Goal: Transaction & Acquisition: Purchase product/service

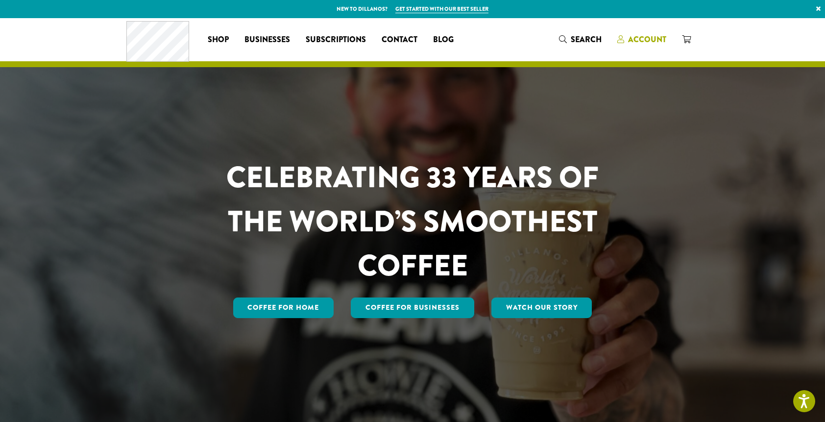
click at [651, 38] on span "Account" at bounding box center [647, 39] width 38 height 11
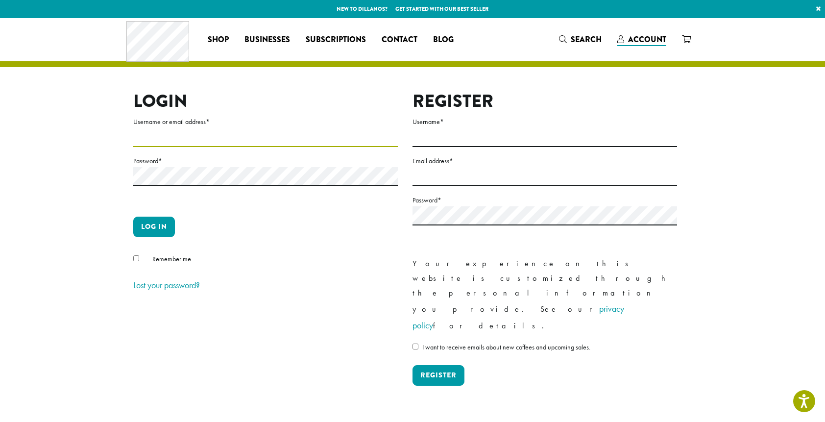
type input "**********"
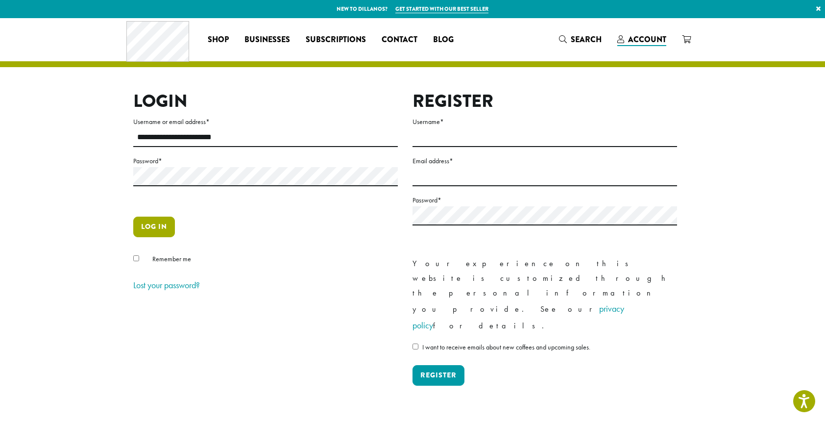
click at [163, 226] on button "Log in" at bounding box center [154, 227] width 42 height 21
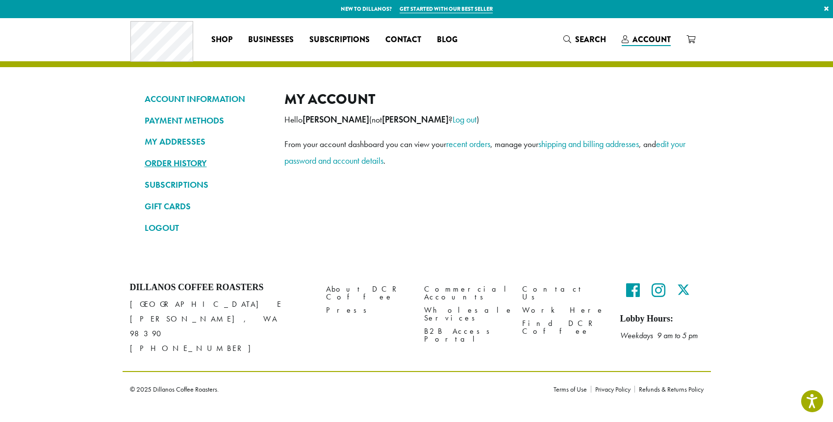
click at [171, 167] on link "ORDER HISTORY" at bounding box center [207, 163] width 125 height 17
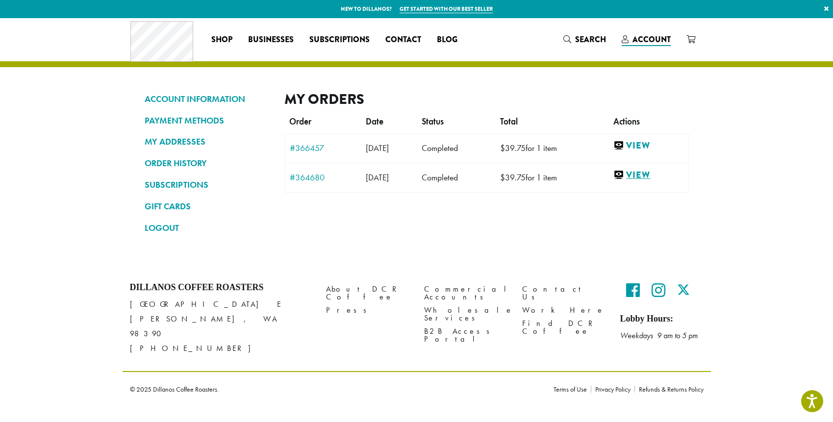
click at [648, 176] on link "View" at bounding box center [648, 175] width 70 height 12
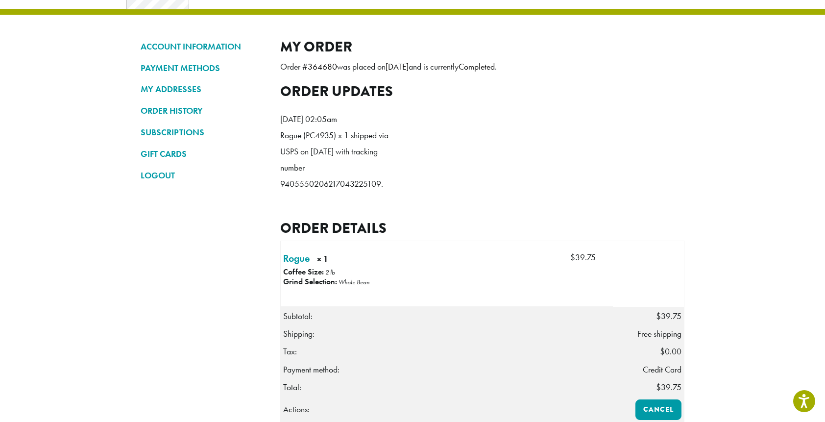
scroll to position [52, 0]
click at [184, 109] on link "ORDER HISTORY" at bounding box center [203, 110] width 125 height 17
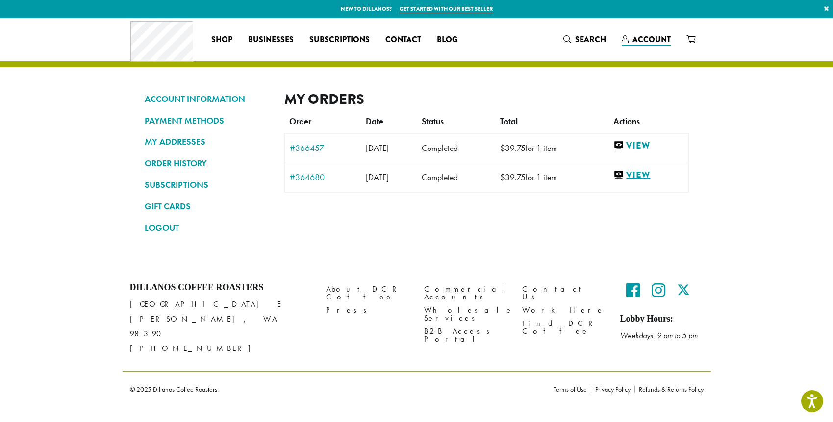
click at [651, 173] on link "View" at bounding box center [648, 175] width 70 height 12
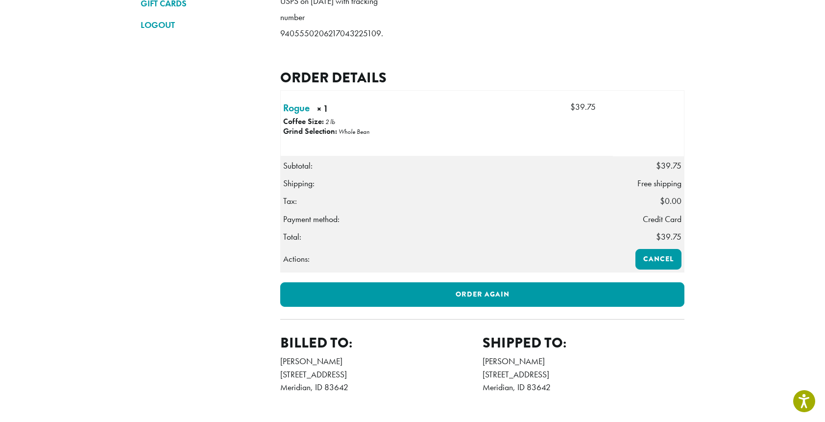
scroll to position [213, 0]
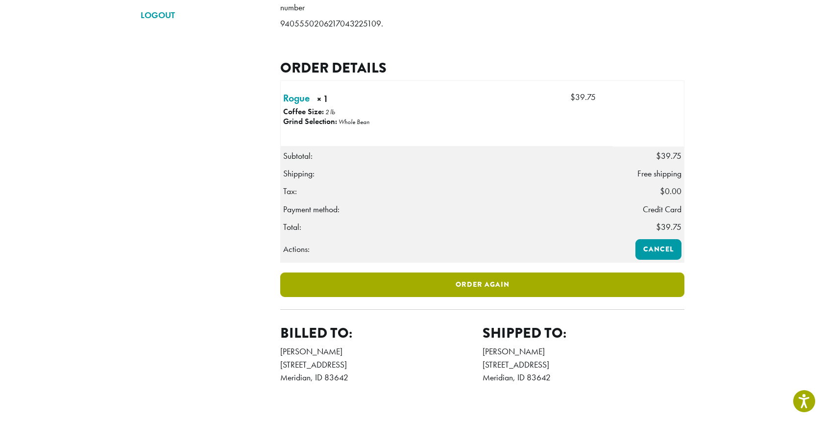
click at [464, 297] on link "Order again" at bounding box center [482, 284] width 404 height 25
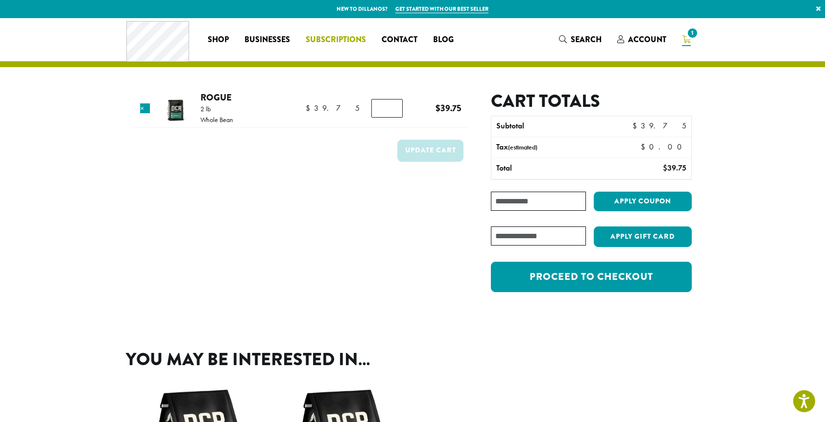
click at [353, 39] on span "Subscriptions" at bounding box center [336, 40] width 60 height 12
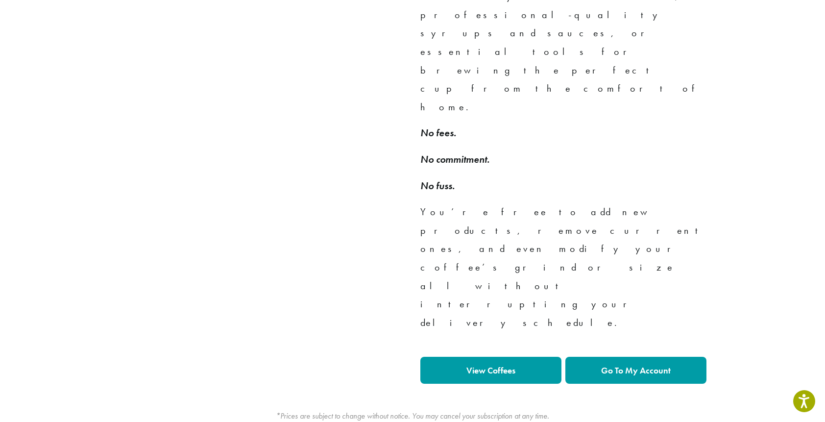
scroll to position [741, 0]
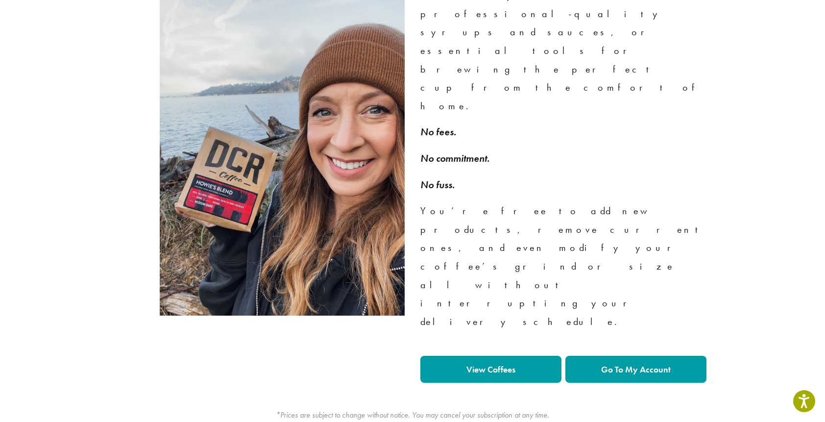
click at [525, 356] on link "View Coffees" at bounding box center [490, 369] width 141 height 27
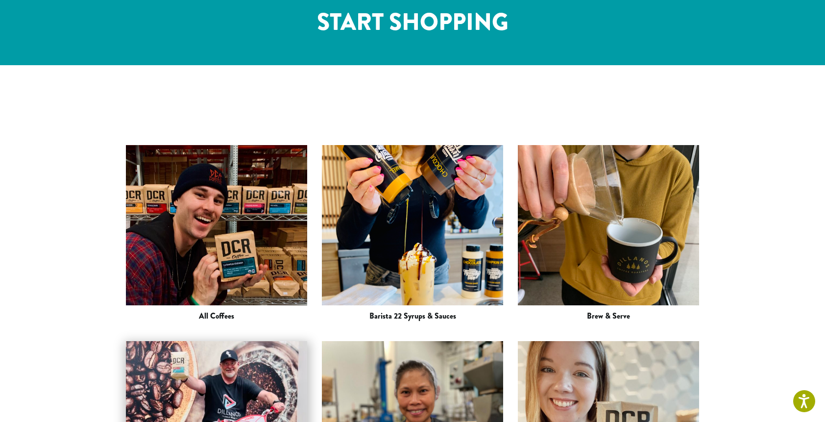
scroll to position [1227, 0]
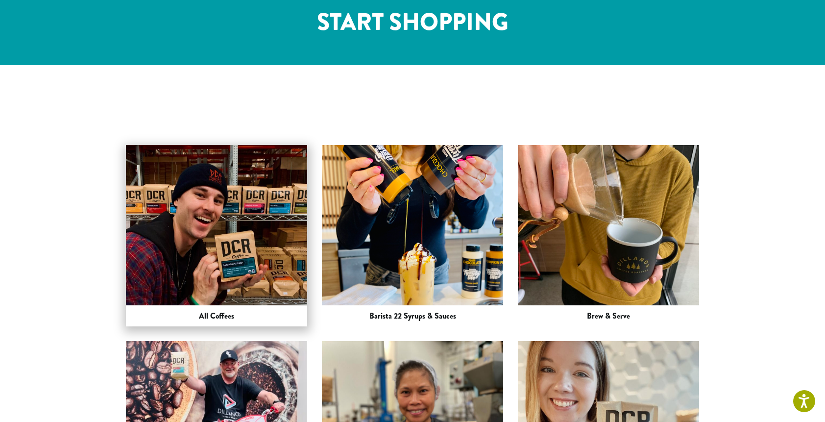
click at [239, 123] on img at bounding box center [216, 236] width 181 height 242
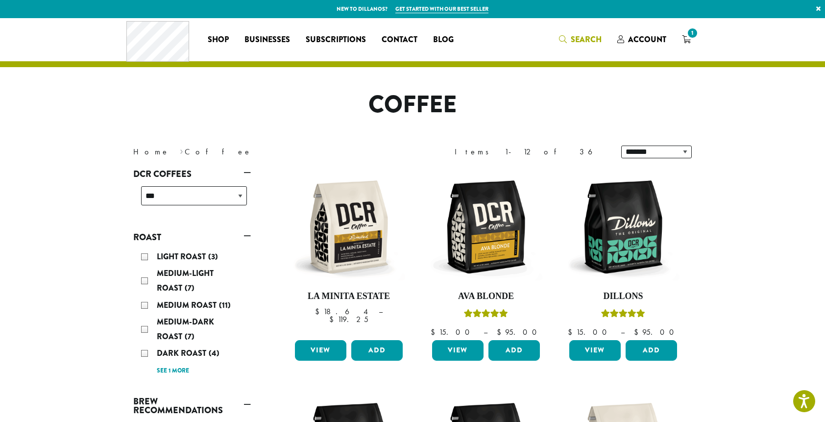
click at [580, 34] on span "Search" at bounding box center [586, 39] width 31 height 11
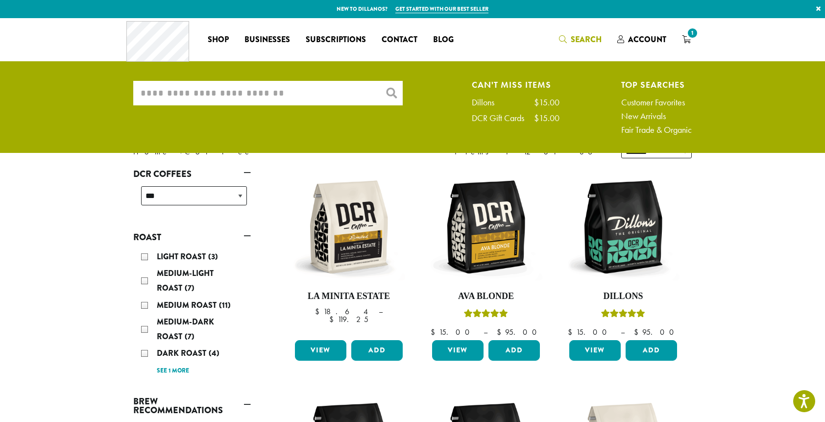
click at [333, 98] on input "What are you searching for?" at bounding box center [268, 93] width 270 height 25
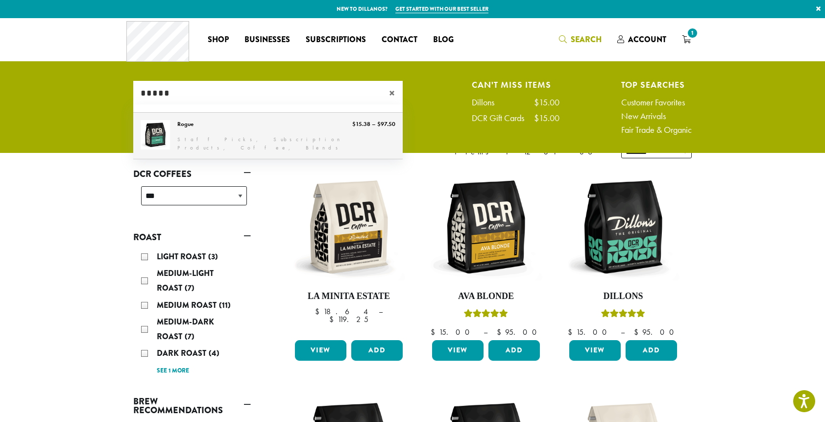
type input "*****"
click at [290, 139] on link "Rogue" at bounding box center [268, 136] width 270 height 46
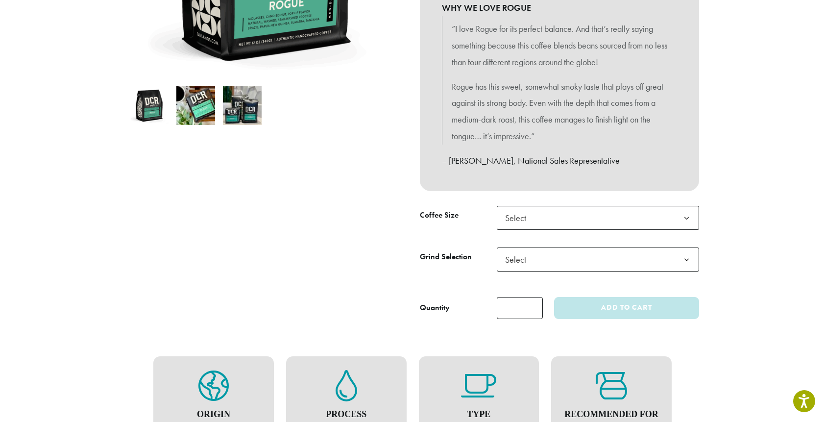
scroll to position [277, 0]
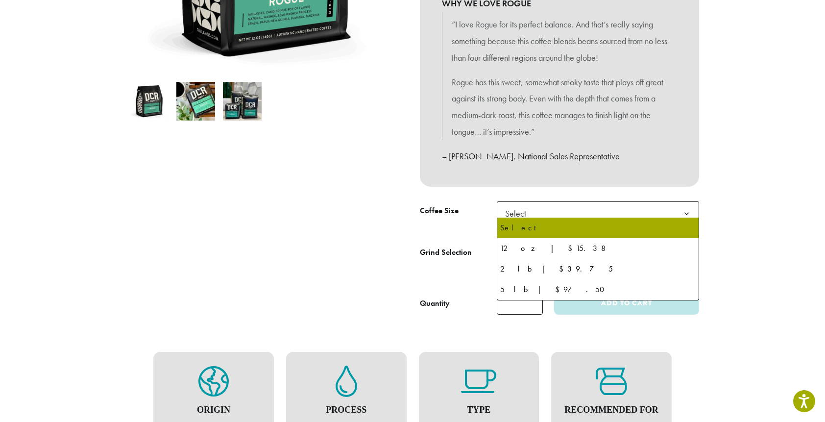
click at [567, 215] on span "Select" at bounding box center [598, 213] width 202 height 24
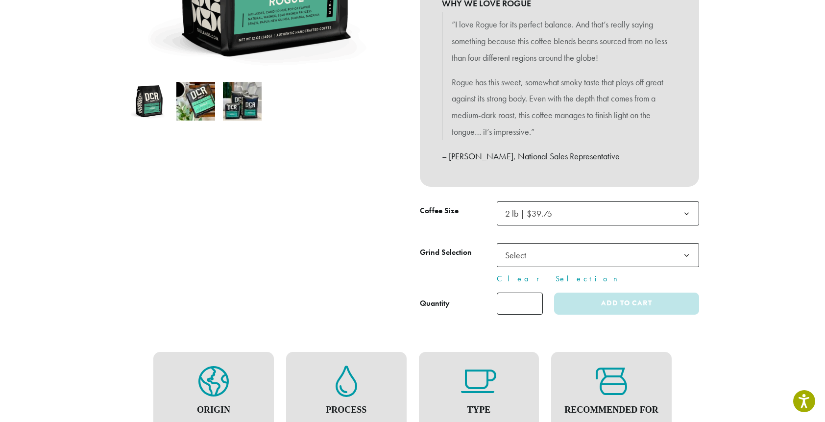
click at [562, 251] on span "Select" at bounding box center [598, 255] width 202 height 24
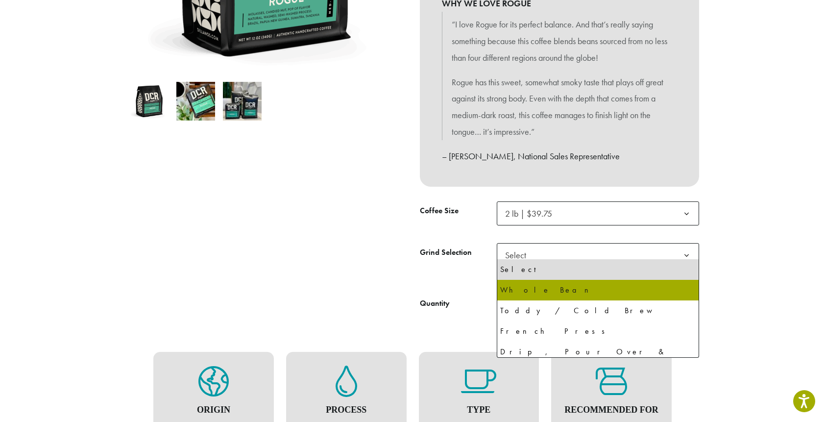
select select "**********"
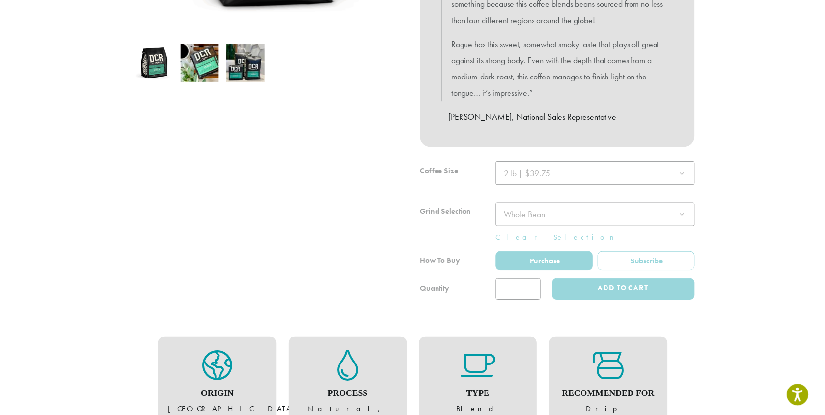
scroll to position [349, 0]
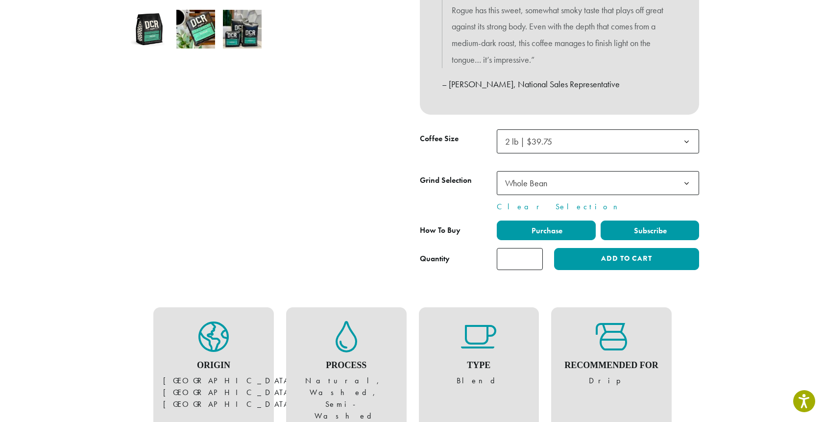
click at [660, 225] on span "Subscribe" at bounding box center [650, 230] width 34 height 10
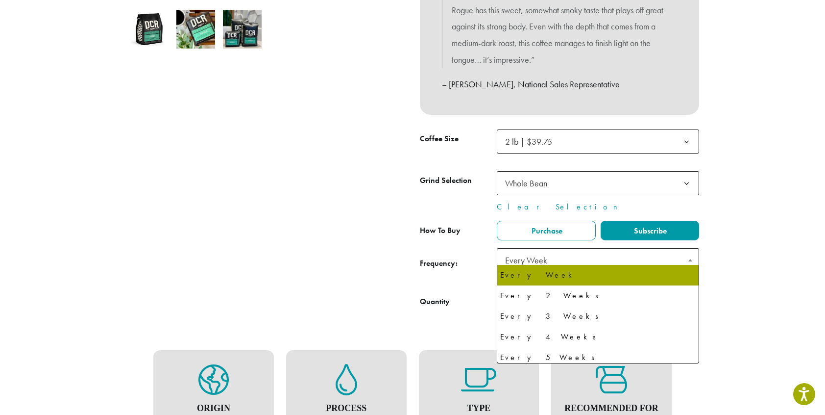
click at [548, 255] on span "Every Week" at bounding box center [529, 259] width 56 height 19
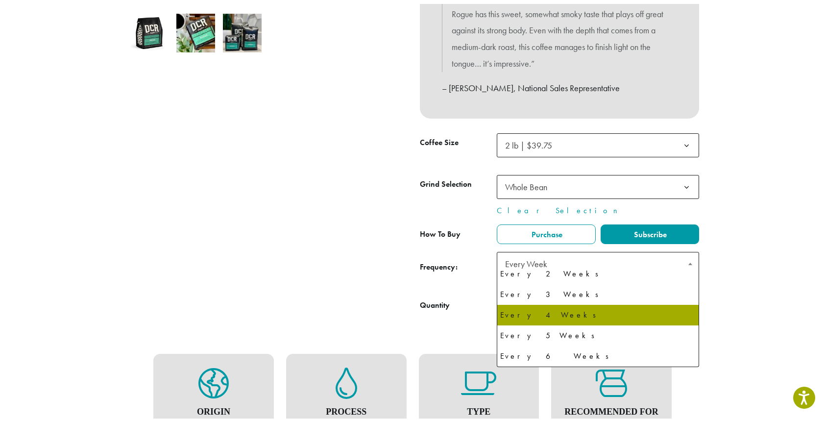
scroll to position [25, 0]
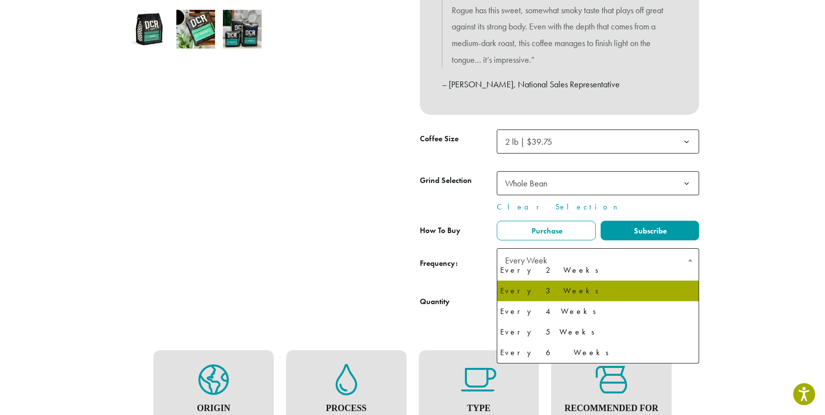
select select "******"
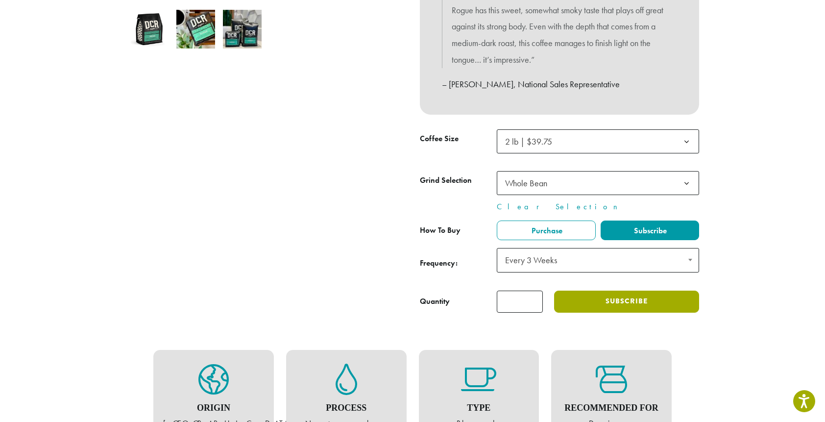
click at [669, 297] on button "Subscribe" at bounding box center [626, 302] width 145 height 22
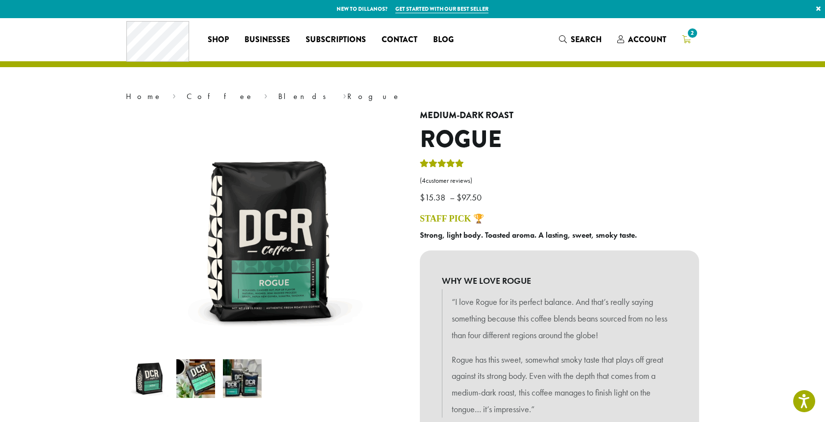
click at [690, 35] on span "2" at bounding box center [692, 32] width 13 height 13
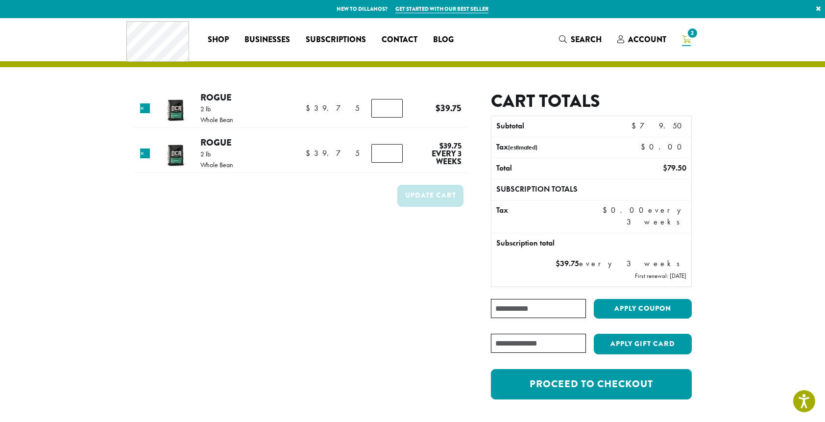
click at [141, 108] on td "×" at bounding box center [145, 108] width 20 height 19
click at [147, 108] on link "×" at bounding box center [145, 108] width 10 height 10
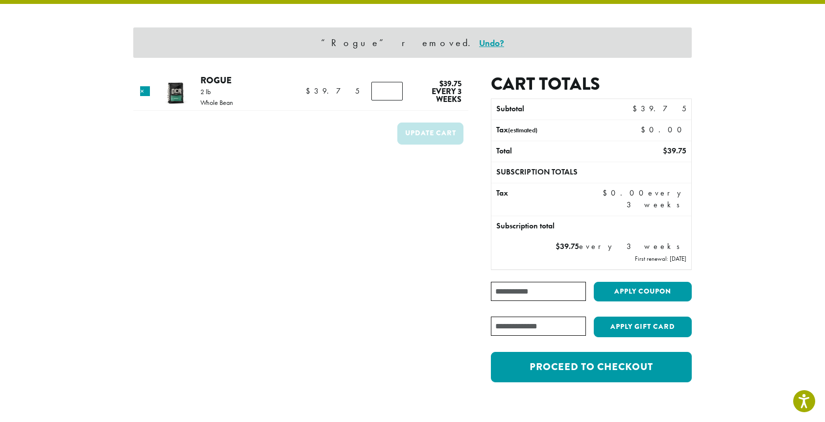
scroll to position [67, 0]
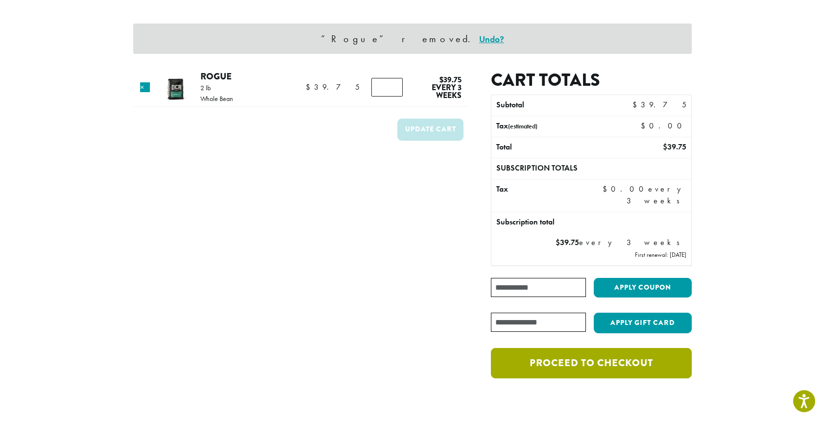
click at [585, 365] on link "Proceed to checkout" at bounding box center [591, 363] width 201 height 30
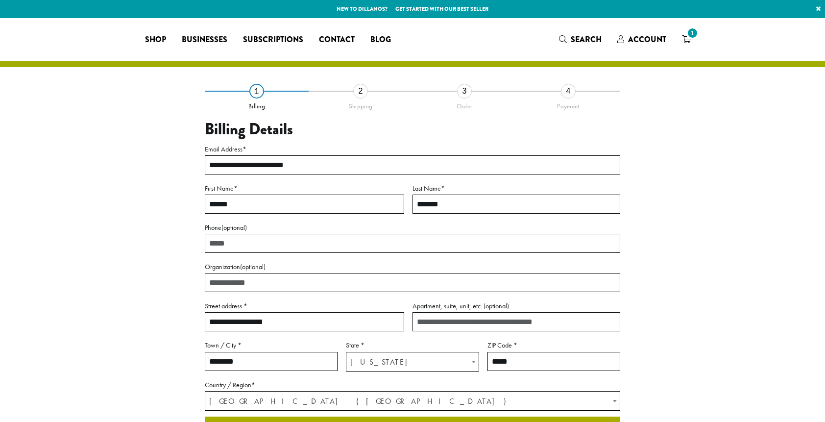
select select "**"
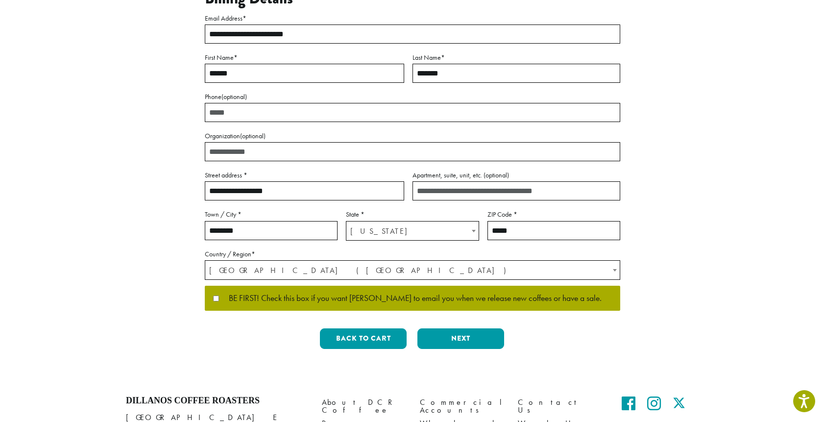
scroll to position [132, 0]
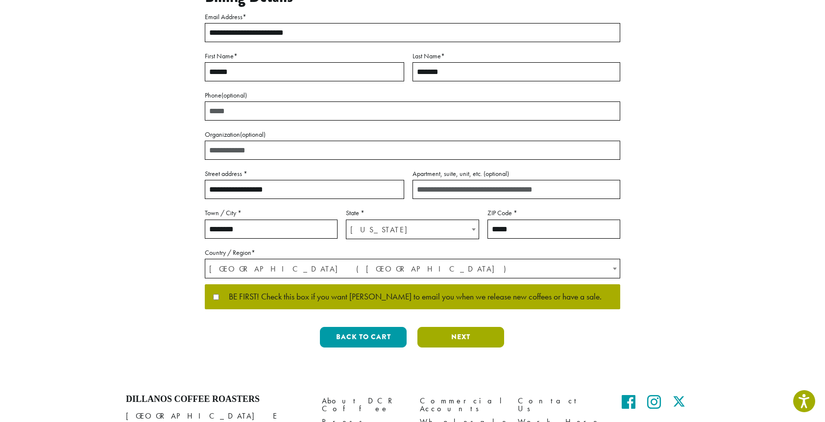
click at [481, 342] on button "Next" at bounding box center [460, 337] width 87 height 21
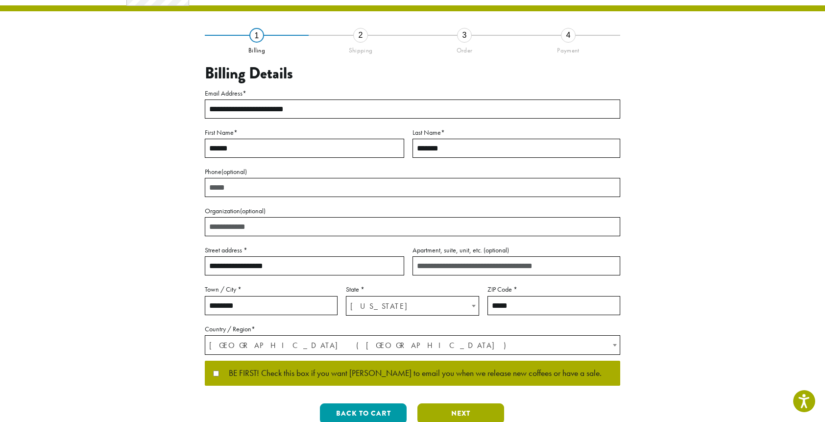
scroll to position [0, 0]
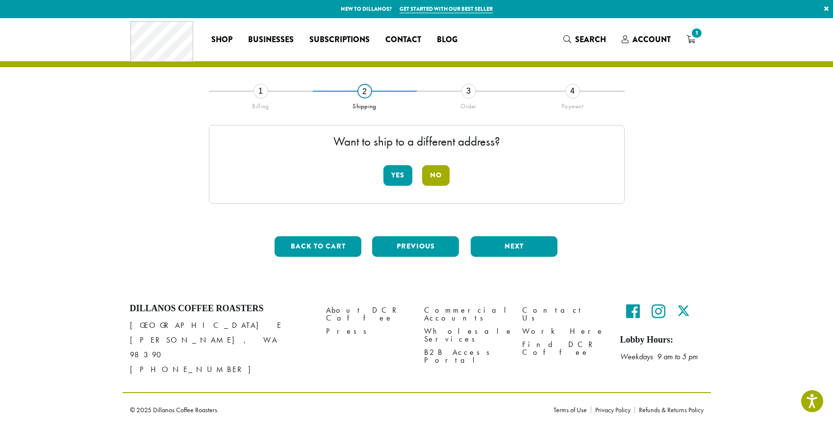
click at [429, 177] on button "No" at bounding box center [435, 175] width 27 height 21
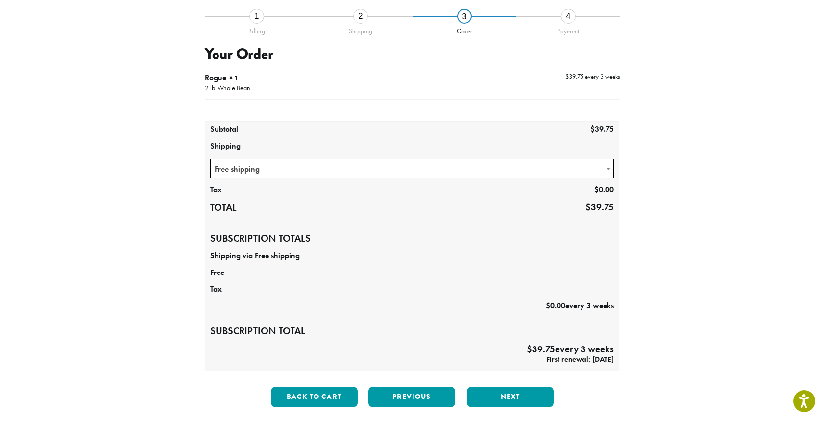
scroll to position [75, 0]
click at [494, 392] on button "Next" at bounding box center [510, 397] width 87 height 21
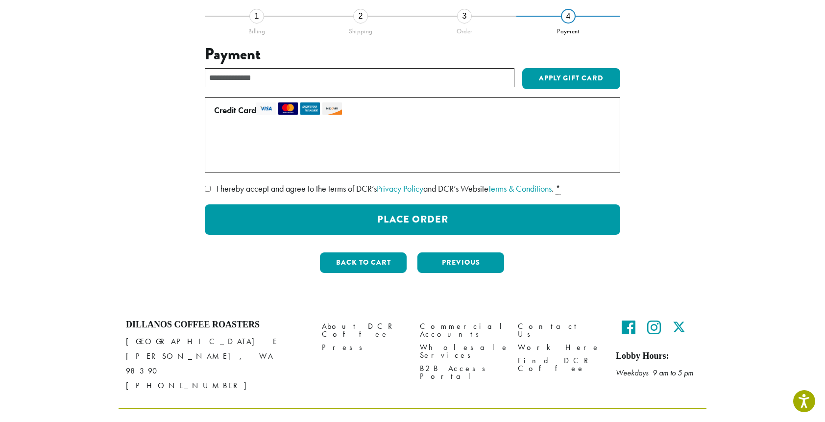
click at [308, 185] on span "I hereby accept and agree to the terms of DCR’s Privacy Policy and DCR’s Websit…" at bounding box center [385, 188] width 337 height 11
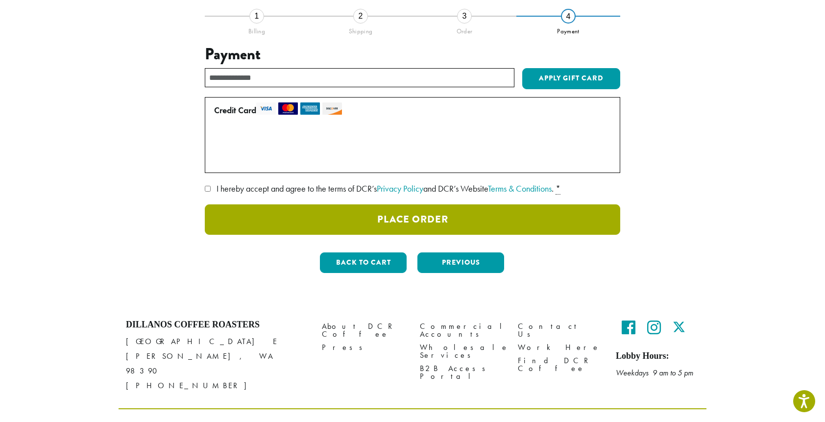
click at [347, 218] on button "Place Order" at bounding box center [413, 219] width 416 height 30
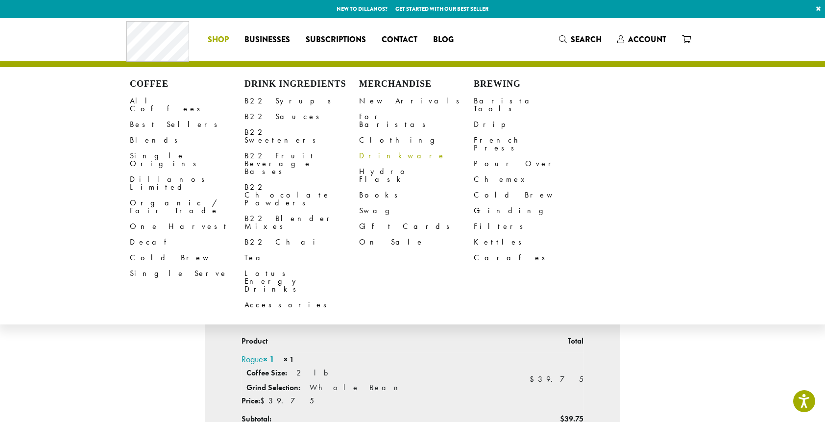
click at [383, 148] on link "Drinkware" at bounding box center [416, 156] width 115 height 16
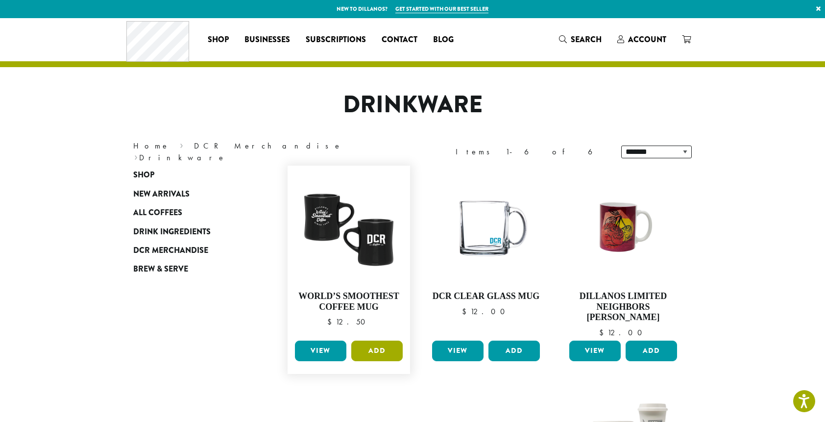
click at [391, 350] on button "Add" at bounding box center [376, 351] width 51 height 21
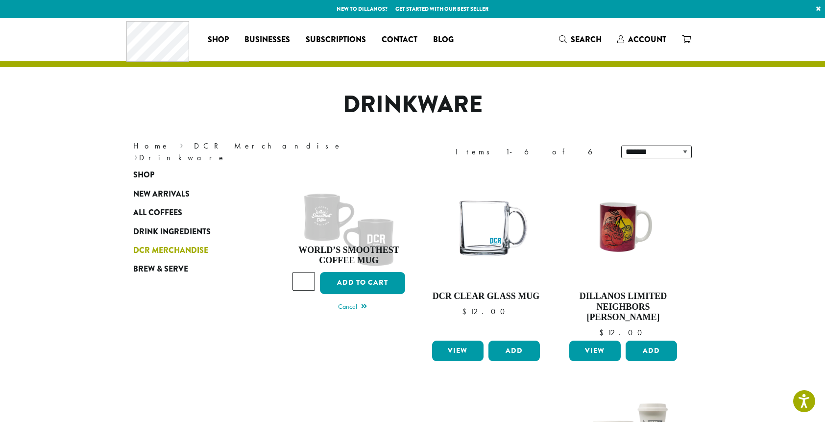
click at [172, 252] on span "DCR Merchandise" at bounding box center [170, 251] width 75 height 12
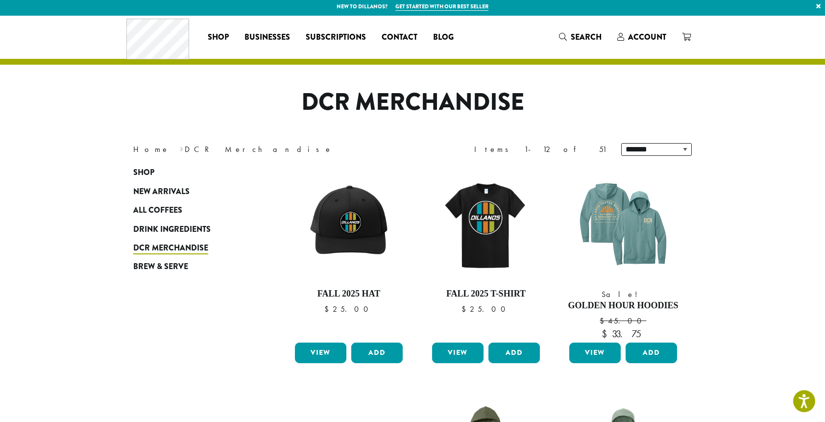
scroll to position [1, 0]
